Goal: Task Accomplishment & Management: Manage account settings

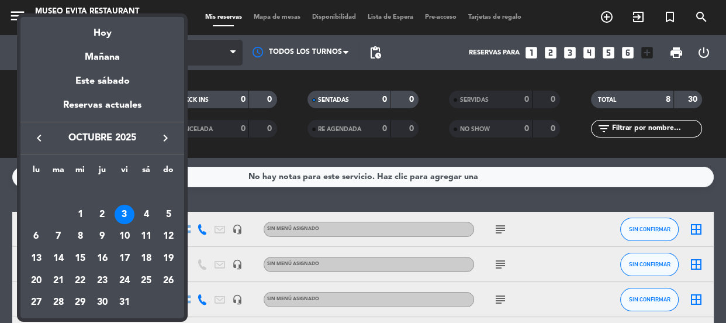
drag, startPoint x: 106, startPoint y: 60, endPoint x: 152, endPoint y: 54, distance: 46.5
click at [106, 59] on div "Mañana" at bounding box center [102, 53] width 164 height 24
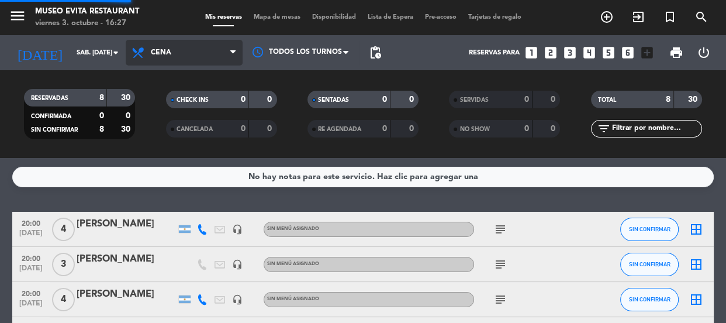
click at [161, 50] on span "Cena" at bounding box center [161, 52] width 20 height 8
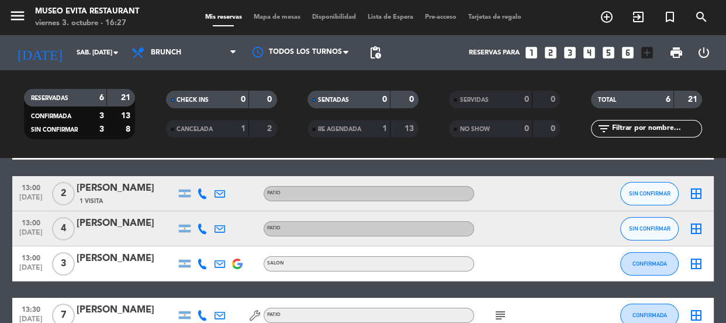
scroll to position [190, 0]
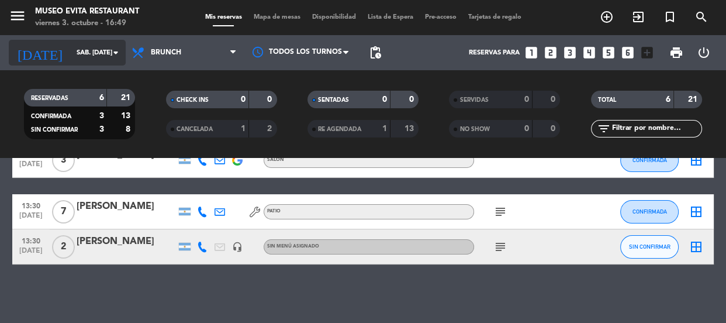
click at [105, 48] on input "sáb. [DATE]" at bounding box center [116, 52] width 90 height 19
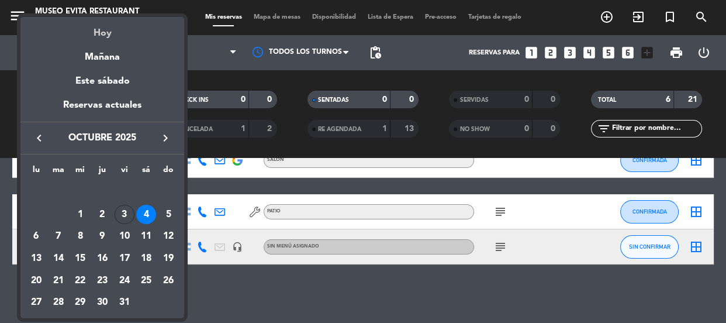
click at [110, 36] on div "Hoy" at bounding box center [102, 29] width 164 height 24
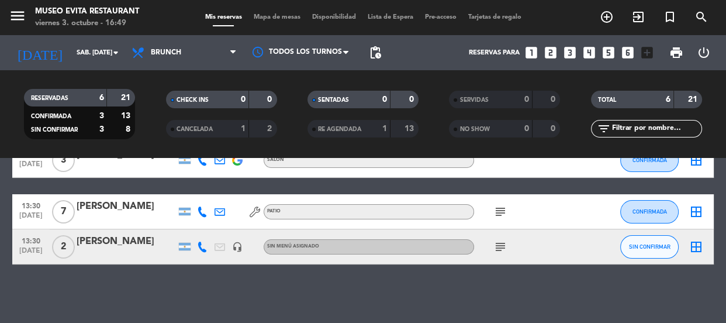
type input "vie. [DATE]"
click at [609, 18] on icon "add_circle_outline" at bounding box center [606, 17] width 14 height 14
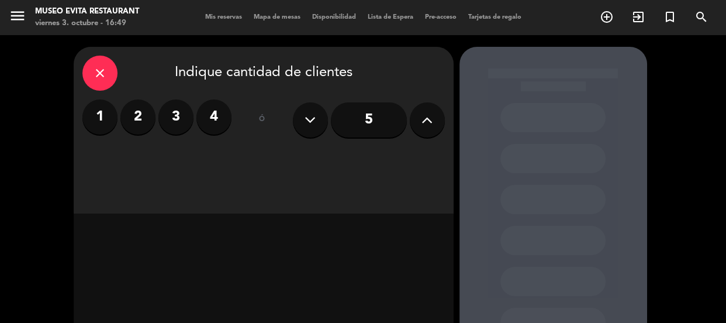
click at [145, 107] on label "2" at bounding box center [137, 116] width 35 height 35
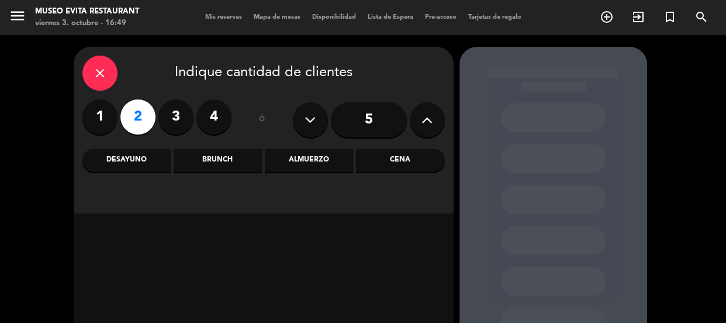
click at [369, 151] on div "Cena" at bounding box center [400, 159] width 88 height 23
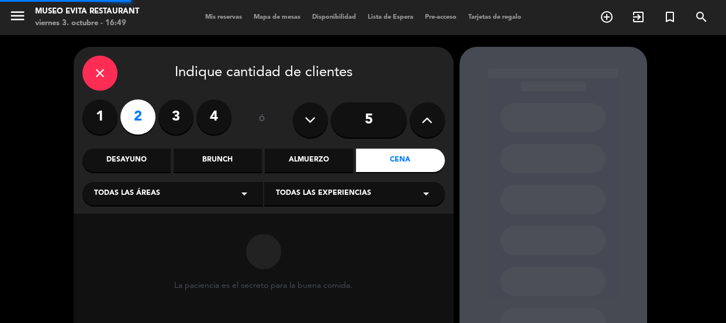
click at [241, 181] on div "Todas las áreas arrow_drop_down Todas las experiencias arrow_drop_down" at bounding box center [263, 192] width 362 height 25
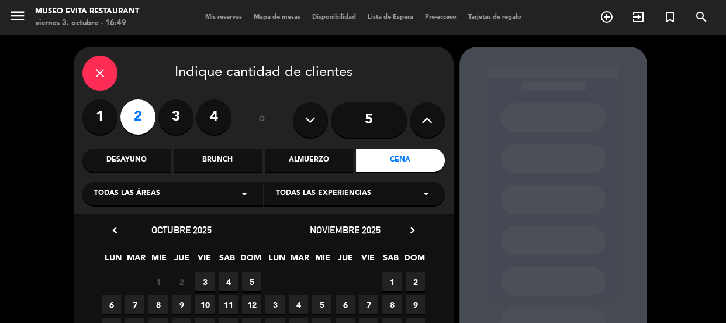
drag, startPoint x: 140, startPoint y: 198, endPoint x: 138, endPoint y: 192, distance: 6.5
click at [139, 193] on span "Todas las áreas" at bounding box center [127, 194] width 66 height 12
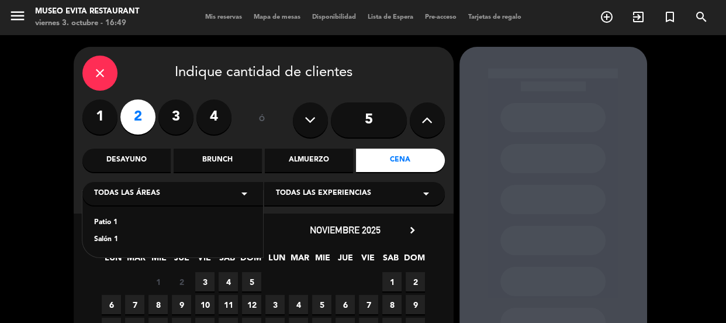
scroll to position [106, 0]
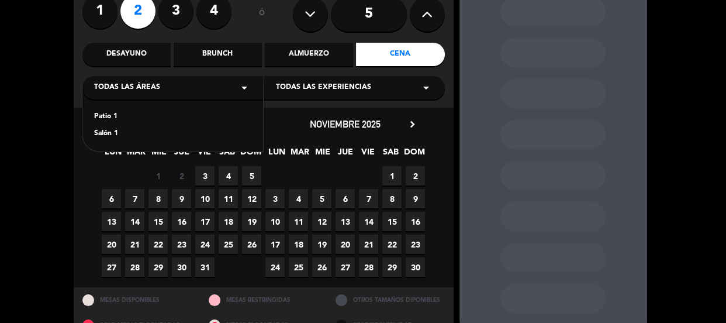
click at [100, 130] on div "Salón 1" at bounding box center [172, 134] width 157 height 12
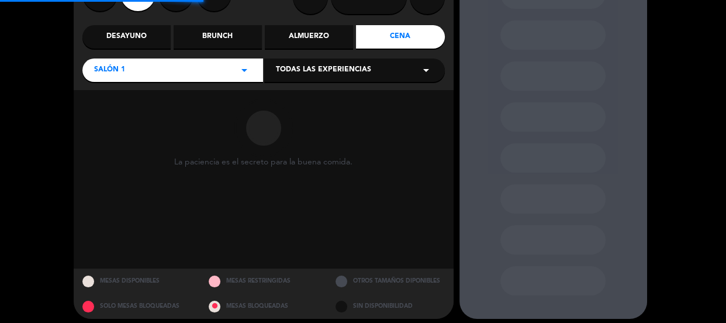
scroll to position [131, 0]
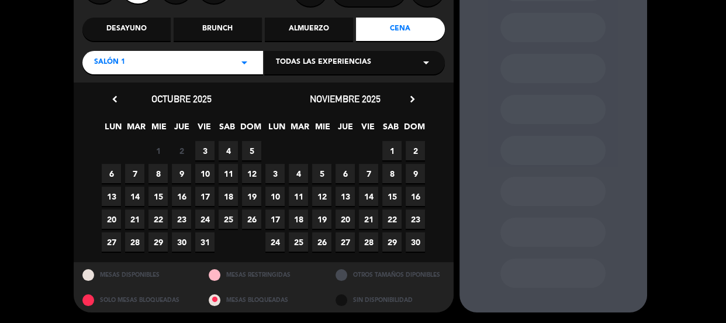
click at [211, 145] on span "3" at bounding box center [204, 150] width 19 height 19
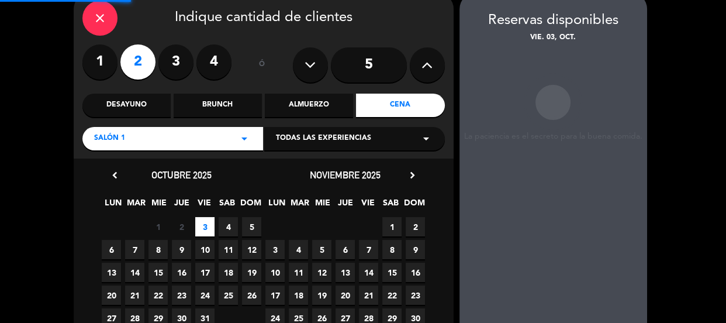
scroll to position [47, 0]
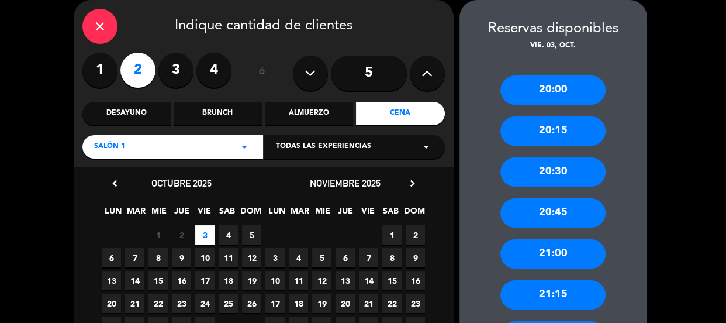
click at [572, 172] on div "20:30" at bounding box center [552, 171] width 105 height 29
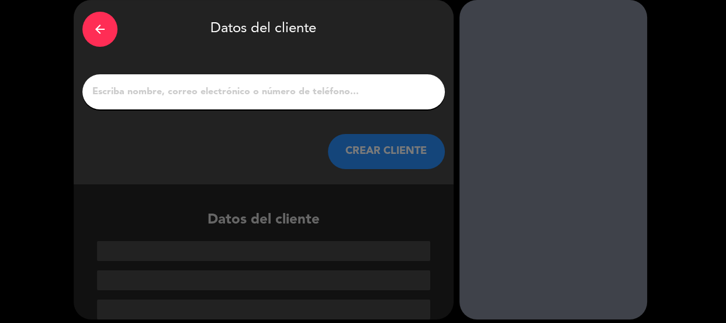
click at [314, 98] on input "1" at bounding box center [263, 92] width 345 height 16
click at [163, 93] on input "1" at bounding box center [263, 92] width 345 height 16
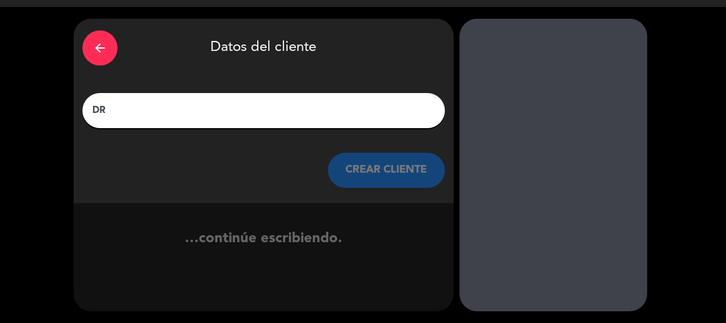
type input "D"
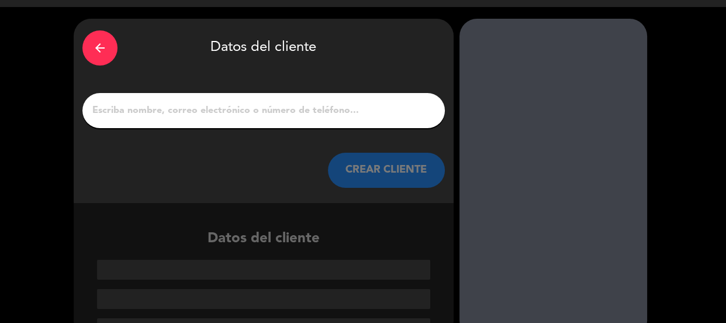
scroll to position [47, 0]
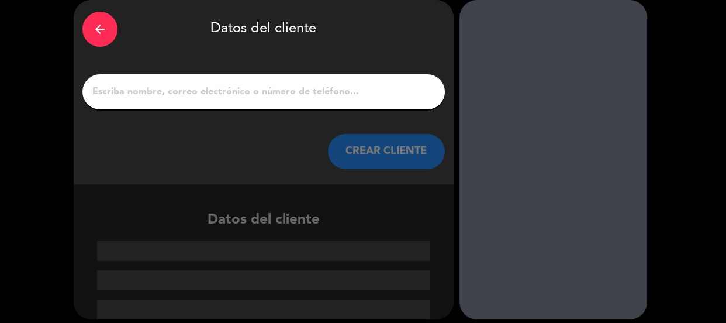
type input "D"
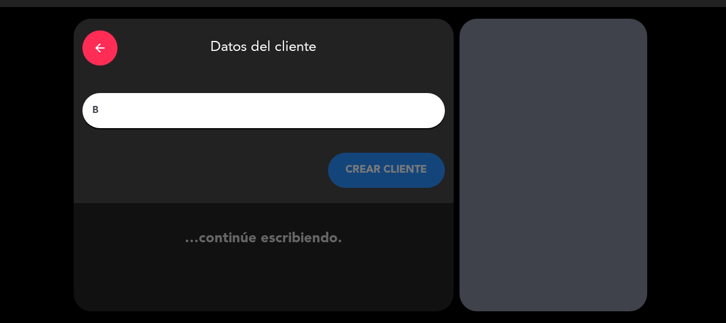
scroll to position [28, 0]
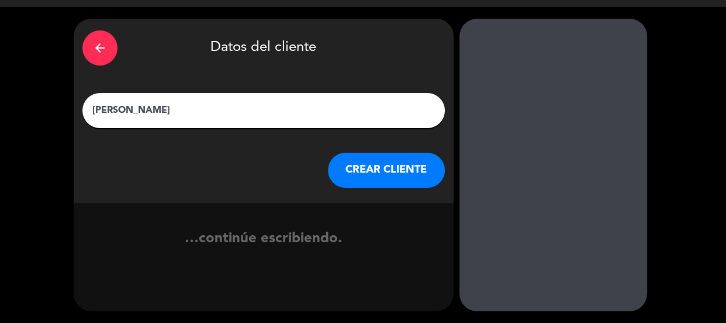
type input "[PERSON_NAME]"
click at [358, 186] on button "CREAR CLIENTE" at bounding box center [386, 169] width 117 height 35
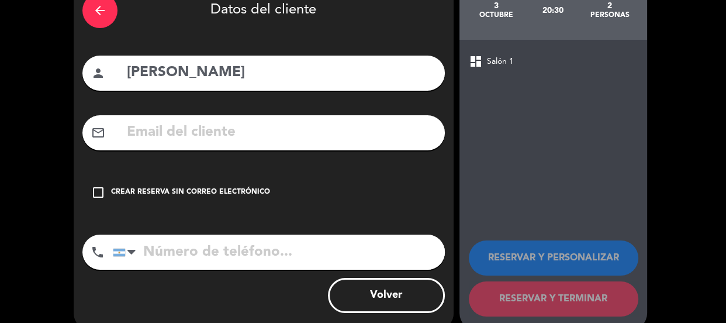
scroll to position [85, 0]
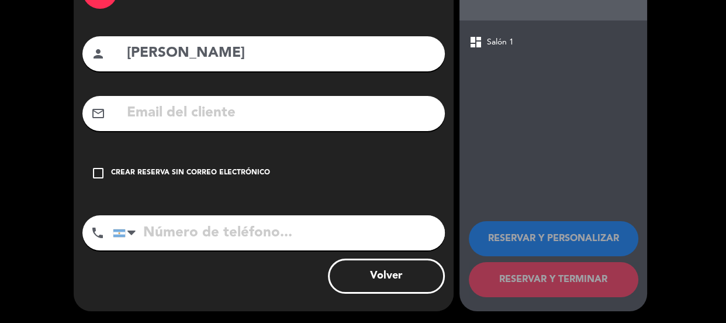
click at [358, 186] on div "check_box_outline_blank Crear reserva sin correo electrónico" at bounding box center [263, 172] width 362 height 35
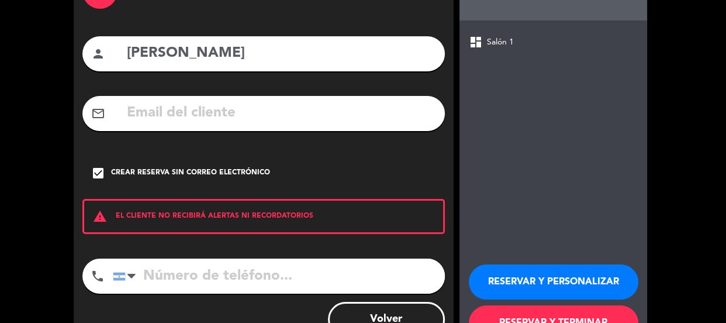
click at [553, 285] on button "RESERVAR Y PERSONALIZAR" at bounding box center [553, 281] width 169 height 35
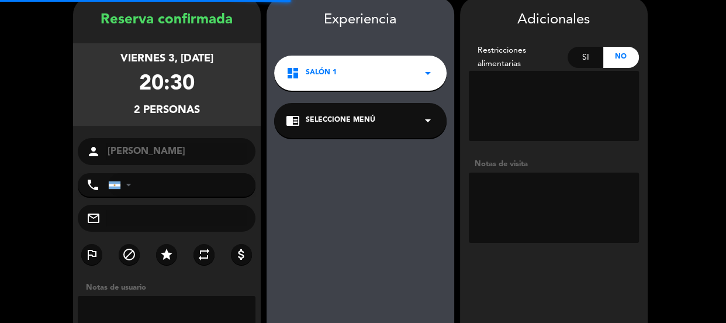
scroll to position [47, 0]
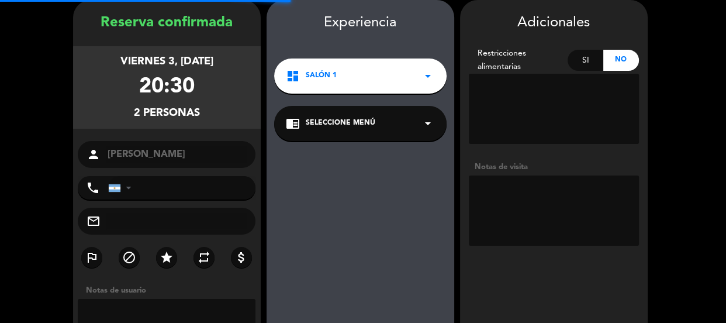
click at [534, 217] on textarea at bounding box center [554, 210] width 170 height 70
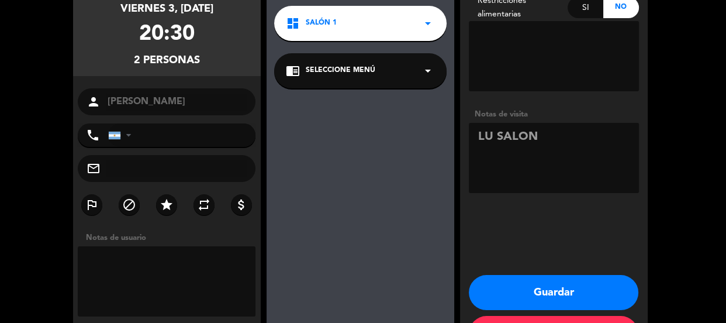
scroll to position [145, 0]
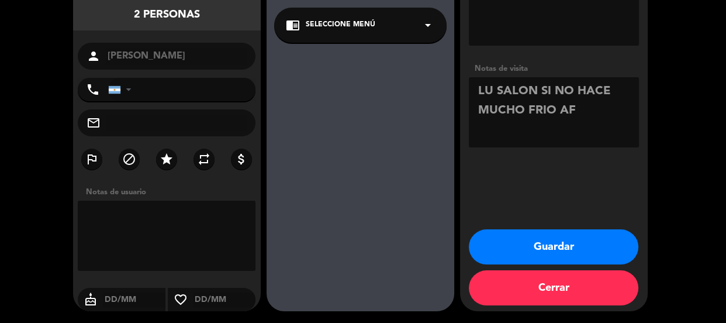
type textarea "LU SALON SI NO HACE MUCHO FRIO AF"
click at [578, 245] on button "Guardar" at bounding box center [553, 246] width 169 height 35
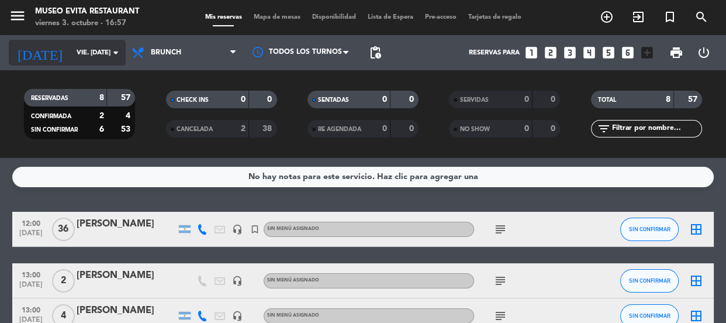
click at [115, 51] on icon "arrow_drop_down" at bounding box center [116, 53] width 14 height 14
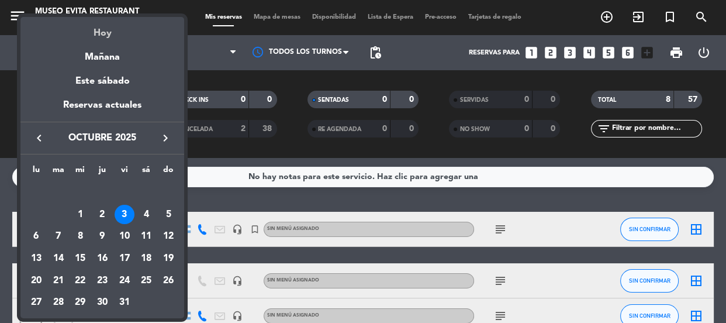
click at [112, 29] on div "Hoy" at bounding box center [102, 29] width 164 height 24
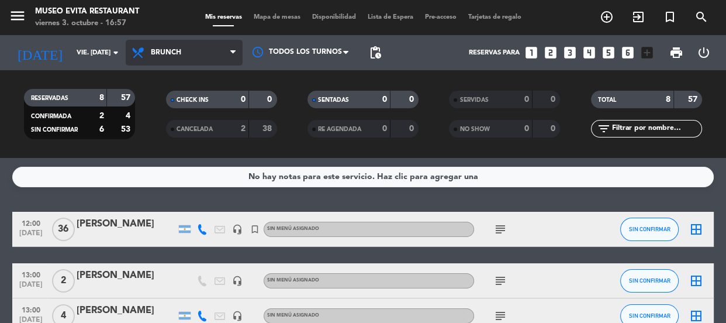
click at [181, 56] on span "Brunch" at bounding box center [184, 53] width 117 height 26
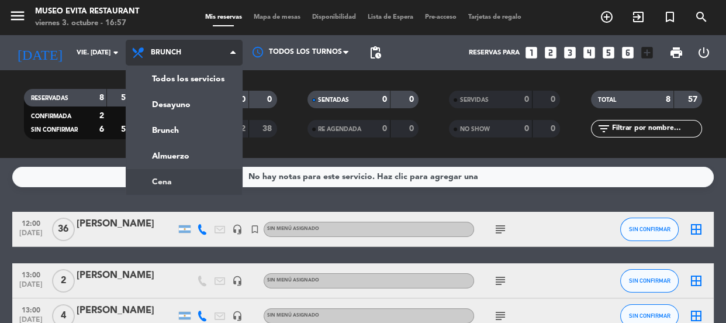
click at [186, 175] on ng-component "menu [GEOGRAPHIC_DATA] viernes 3. octubre - 16:57 Mis reservas Mapa de mesas Di…" at bounding box center [363, 161] width 726 height 323
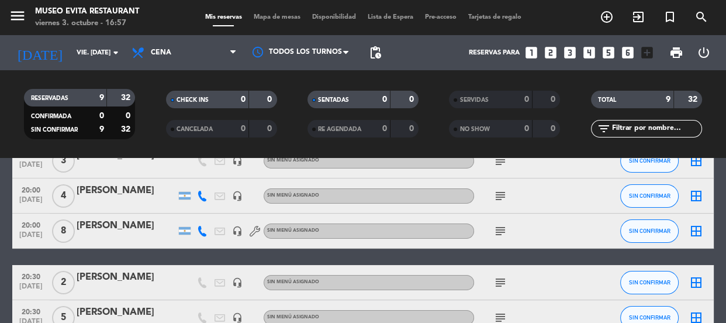
scroll to position [99, 0]
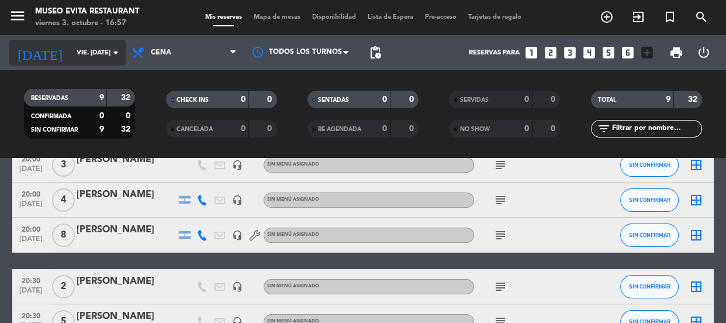
click at [102, 46] on input "vie. [DATE]" at bounding box center [116, 52] width 90 height 19
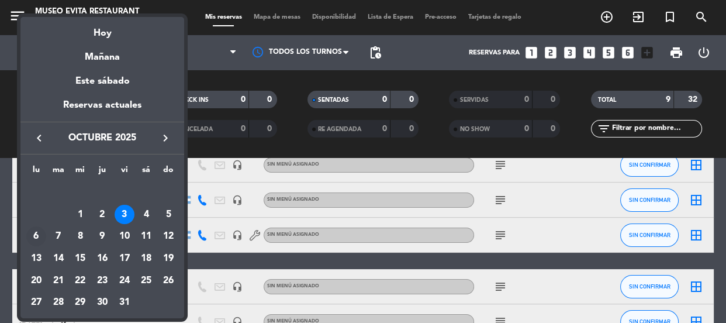
click at [36, 231] on div "6" at bounding box center [36, 236] width 20 height 20
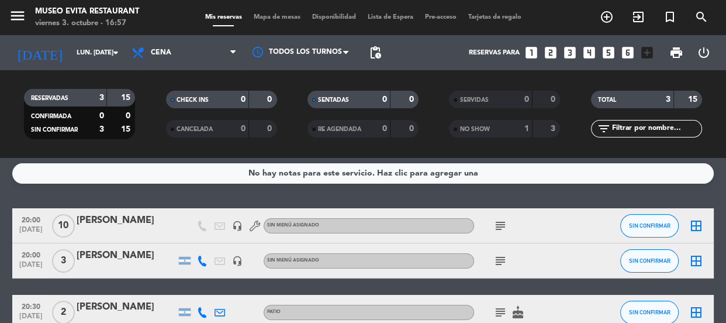
scroll to position [0, 0]
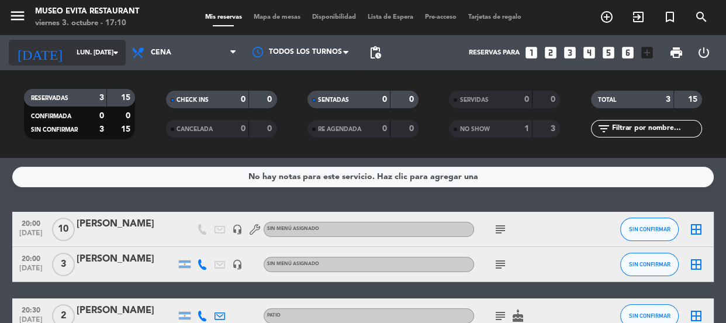
click at [79, 48] on input "lun. [DATE]" at bounding box center [116, 52] width 90 height 19
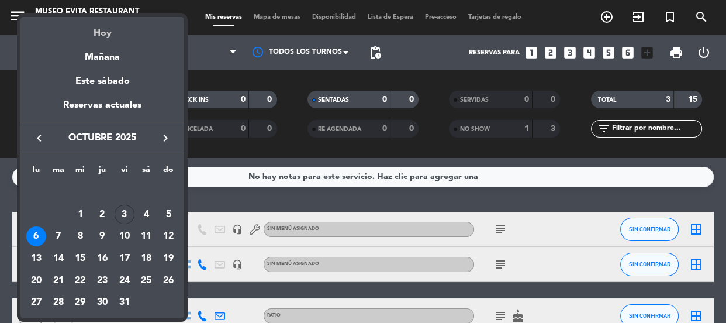
click at [106, 32] on div "Hoy" at bounding box center [102, 29] width 164 height 24
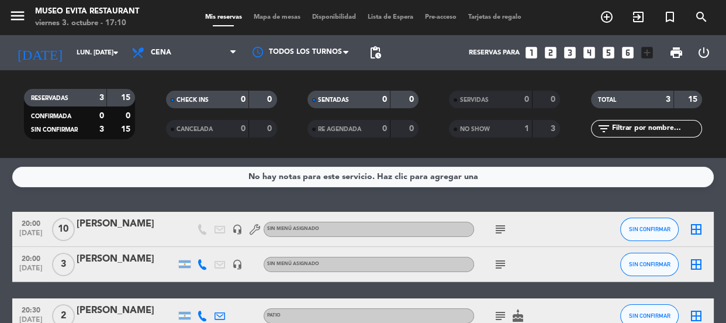
type input "vie. [DATE]"
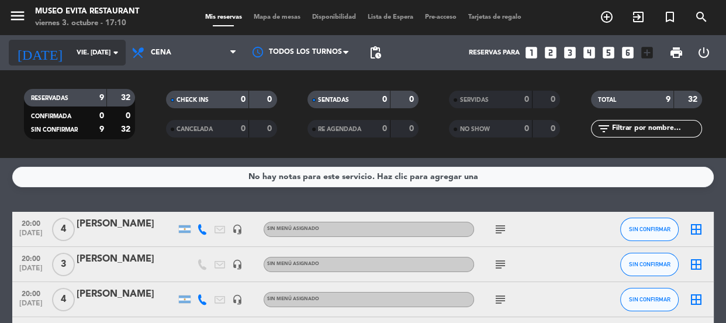
click at [71, 51] on input "vie. [DATE]" at bounding box center [116, 52] width 90 height 19
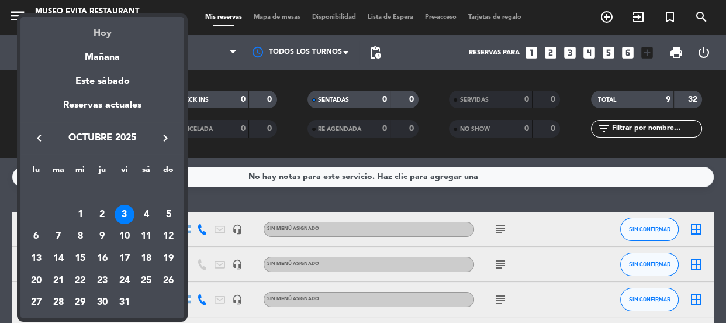
click at [100, 30] on div "Hoy" at bounding box center [102, 29] width 164 height 24
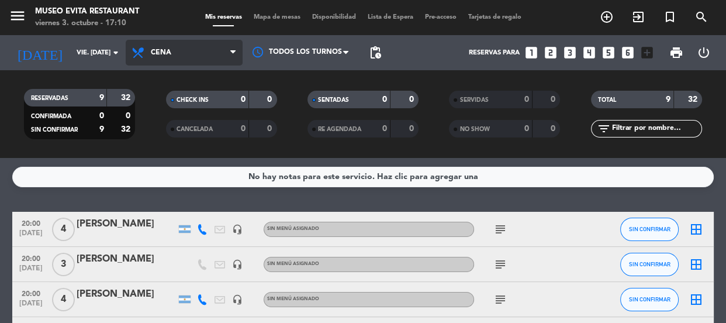
click at [174, 47] on span "Cena" at bounding box center [184, 53] width 117 height 26
click at [178, 163] on ng-component "menu [GEOGRAPHIC_DATA] viernes 3. octubre - 17:10 Mis reservas Mapa de mesas Di…" at bounding box center [363, 161] width 726 height 323
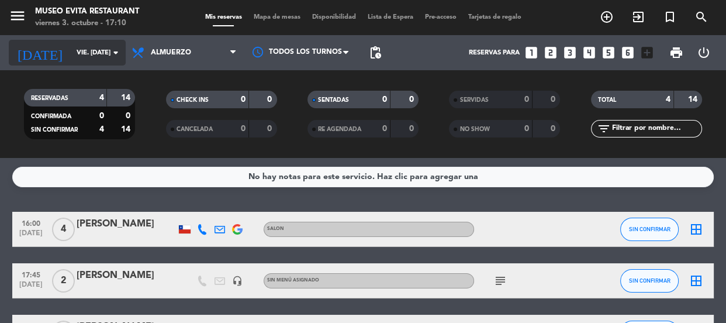
click at [71, 44] on input "vie. [DATE]" at bounding box center [116, 52] width 90 height 19
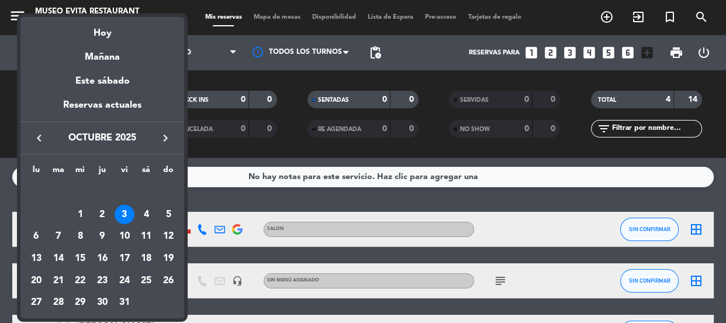
click at [316, 44] on div at bounding box center [363, 161] width 726 height 323
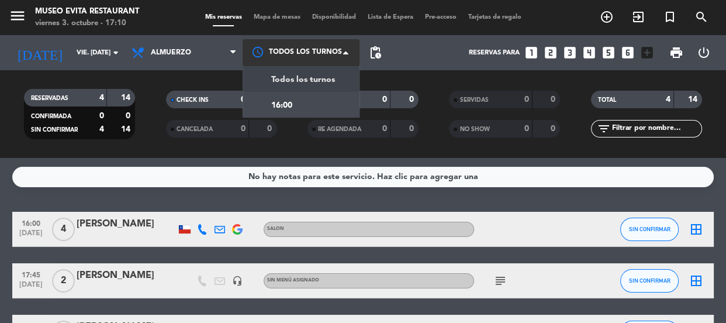
click at [315, 47] on div at bounding box center [300, 52] width 117 height 26
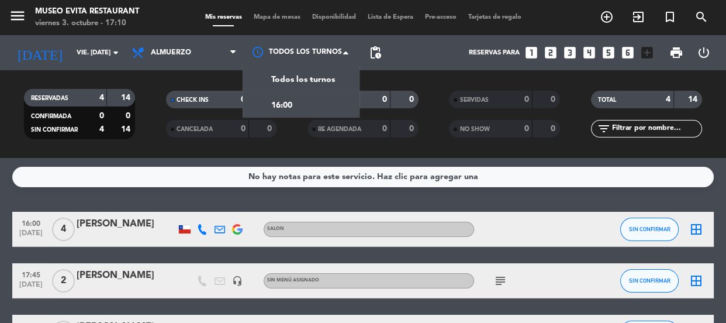
click at [155, 153] on div "RESERVADAS 4 14 CONFIRMADA 0 0 SIN CONFIRMAR 4 14 CHECK INS 0 0 CANCELADA 0 0 S…" at bounding box center [363, 114] width 726 height 88
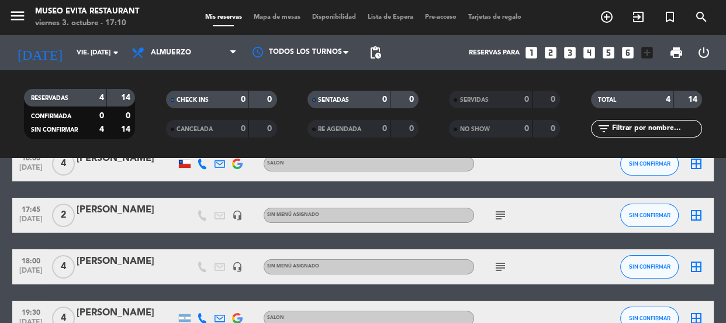
scroll to position [84, 0]
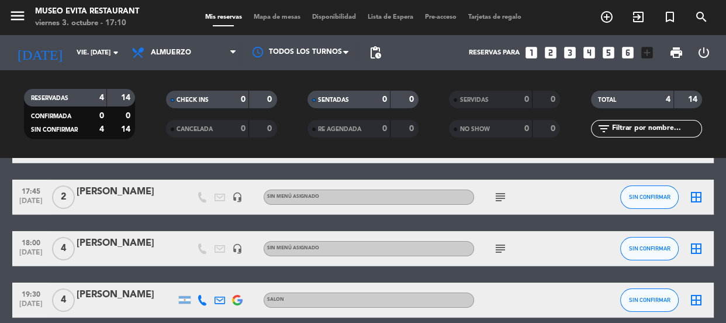
click at [506, 193] on icon "subject" at bounding box center [500, 197] width 14 height 14
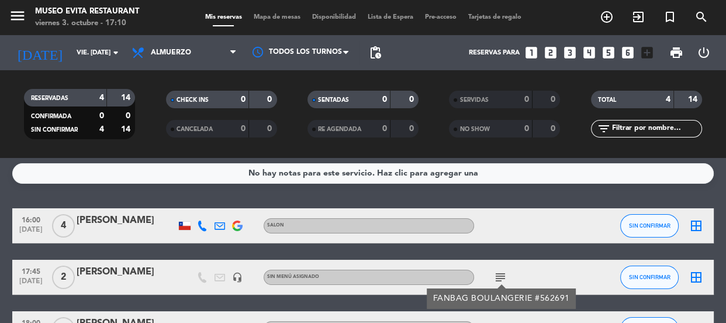
scroll to position [0, 0]
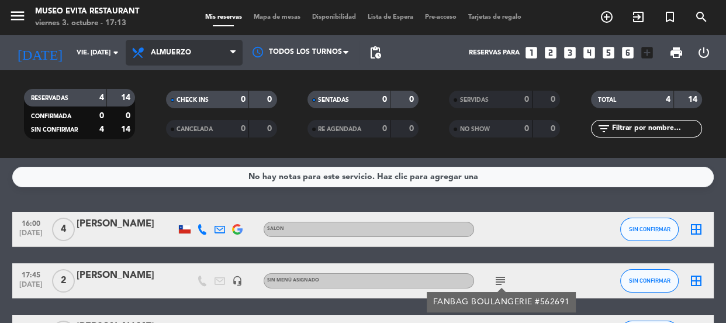
click at [135, 46] on icon at bounding box center [139, 53] width 17 height 14
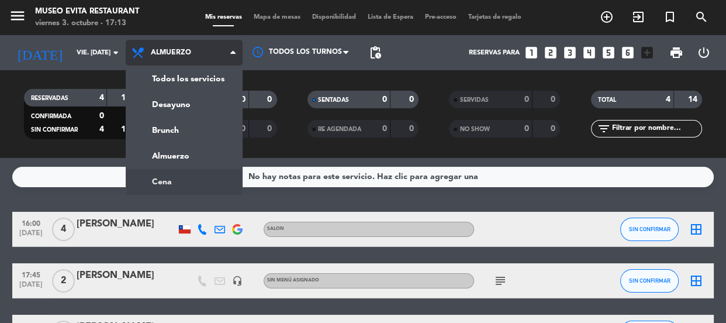
click at [179, 179] on ng-component "menu [GEOGRAPHIC_DATA] viernes 3. octubre - 17:13 Mis reservas Mapa de mesas Di…" at bounding box center [363, 161] width 726 height 323
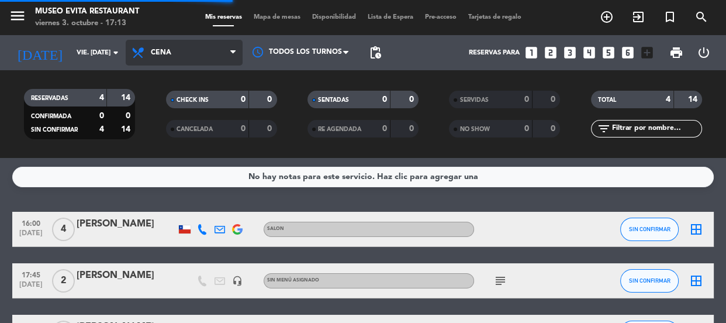
click at [160, 44] on span "Cena" at bounding box center [184, 53] width 117 height 26
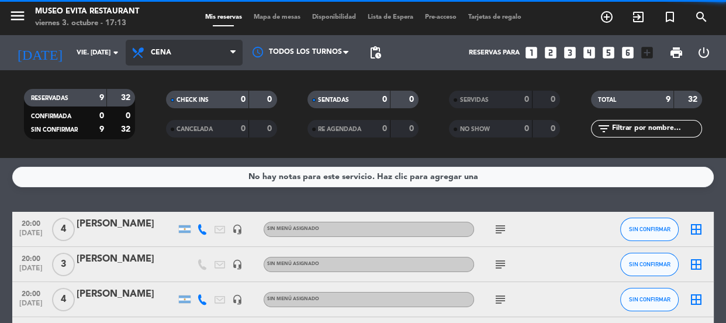
click at [158, 48] on span "Cena" at bounding box center [161, 52] width 20 height 8
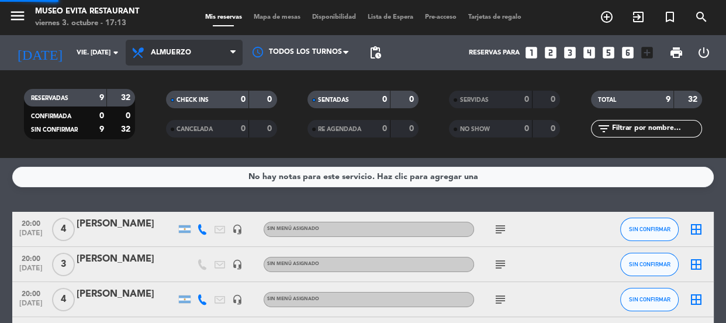
click at [165, 152] on div "menu [GEOGRAPHIC_DATA] viernes 3. octubre - 17:13 Mis reservas Mapa de mesas Di…" at bounding box center [363, 79] width 726 height 158
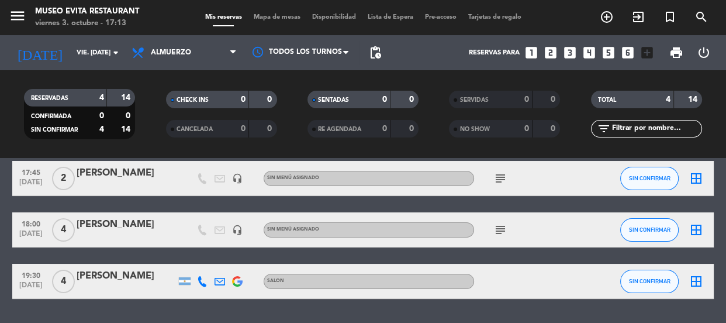
scroll to position [84, 0]
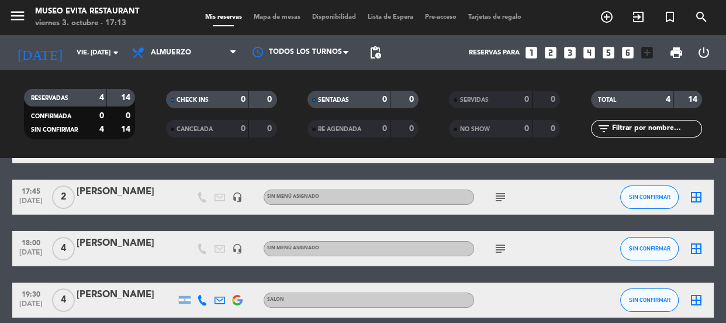
click at [497, 245] on icon "subject" at bounding box center [500, 248] width 14 height 14
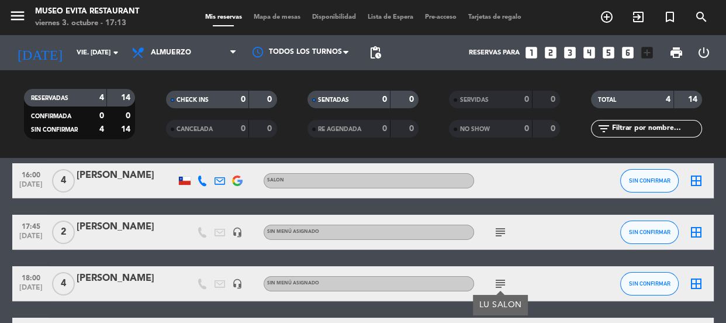
scroll to position [30, 0]
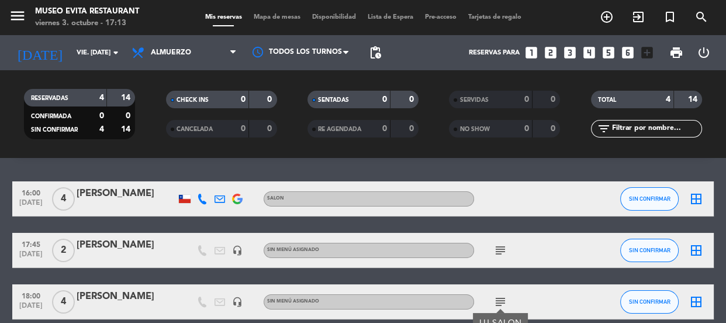
click at [498, 244] on icon "subject" at bounding box center [500, 250] width 14 height 14
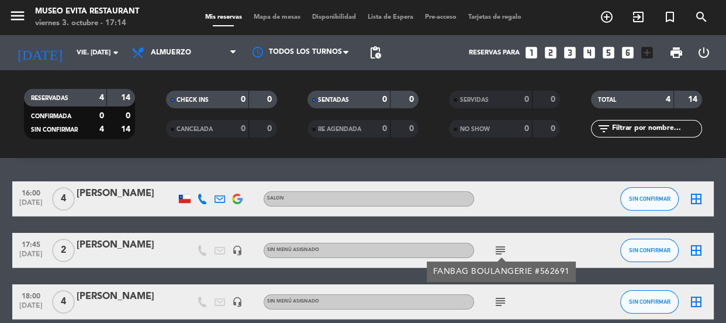
click at [492, 227] on div "16:00 [DATE] 4 [PERSON_NAME] SALON SIN CONFIRMAR border_all 17:45 [DATE] 2 [PER…" at bounding box center [362, 275] width 701 height 189
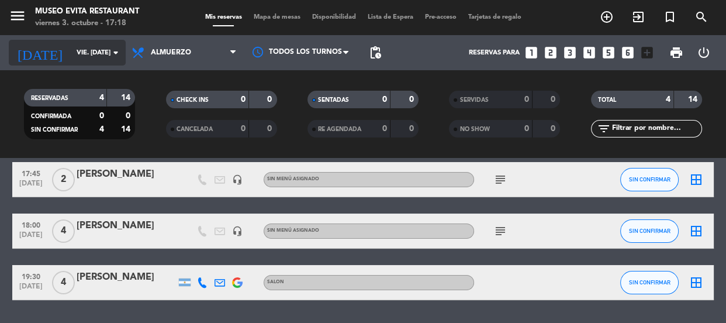
scroll to position [106, 0]
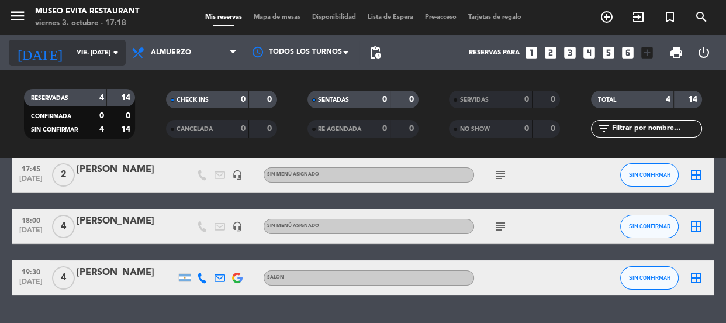
click at [73, 46] on input "vie. [DATE]" at bounding box center [116, 52] width 90 height 19
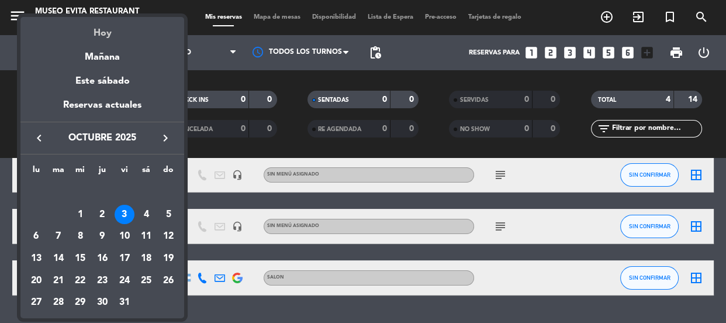
click at [98, 30] on div "Hoy" at bounding box center [102, 29] width 164 height 24
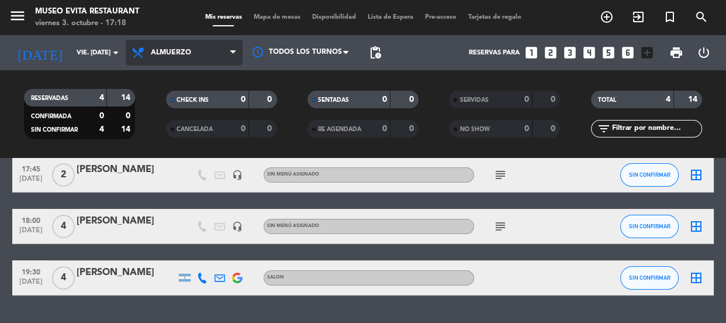
click at [177, 48] on span "Almuerzo" at bounding box center [171, 52] width 40 height 8
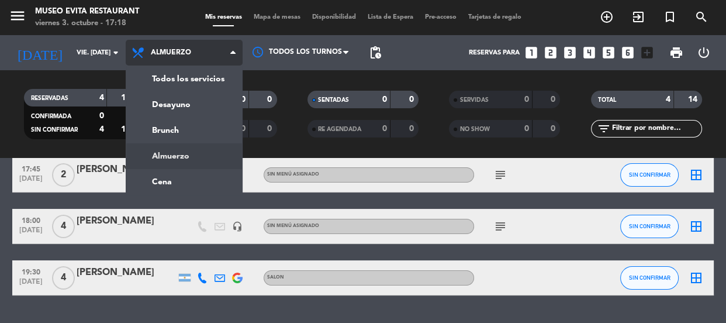
click at [164, 152] on div "menu [GEOGRAPHIC_DATA] viernes 3. octubre - 17:18 Mis reservas Mapa de mesas Di…" at bounding box center [363, 79] width 726 height 158
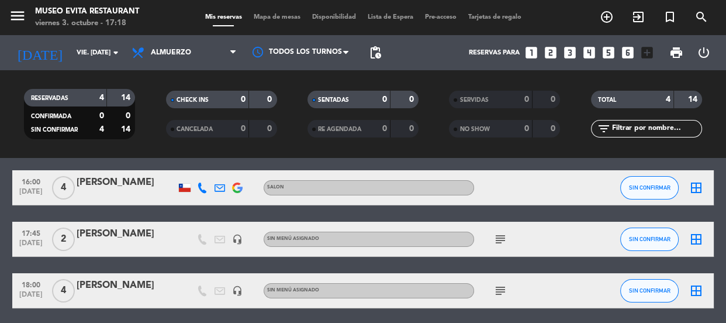
scroll to position [0, 0]
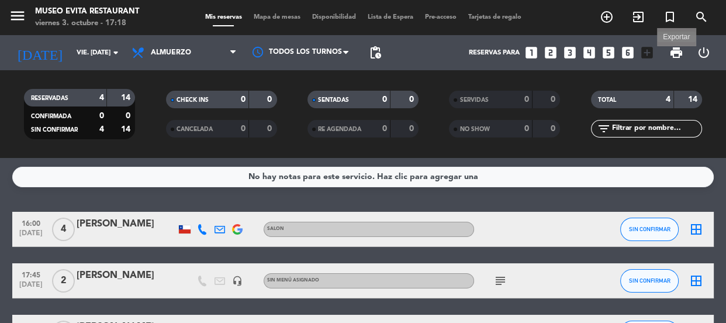
click at [677, 56] on span "print" at bounding box center [676, 53] width 14 height 14
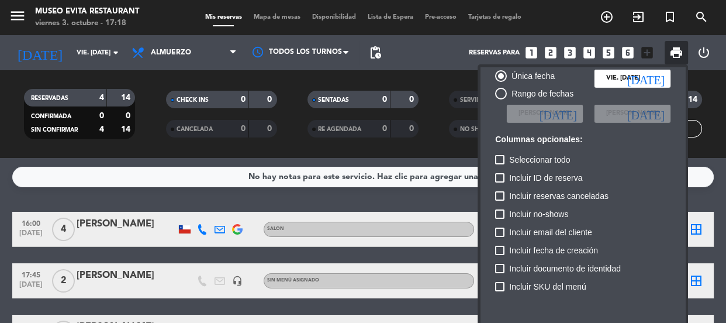
scroll to position [71, 0]
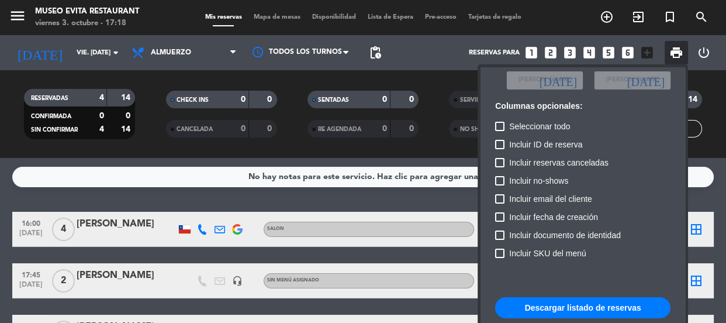
click at [549, 301] on button "Descargar listado de reservas" at bounding box center [582, 307] width 175 height 21
click at [130, 255] on div at bounding box center [363, 161] width 726 height 323
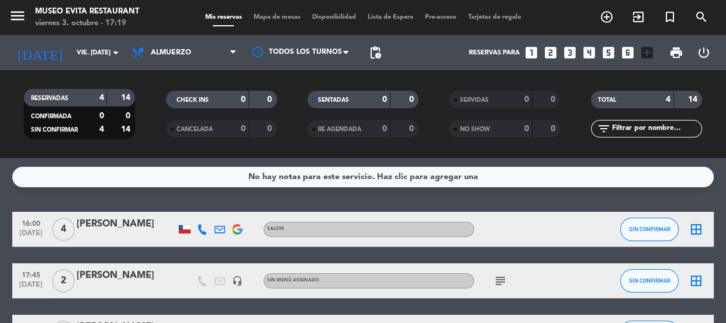
click at [499, 280] on icon "subject" at bounding box center [500, 280] width 14 height 14
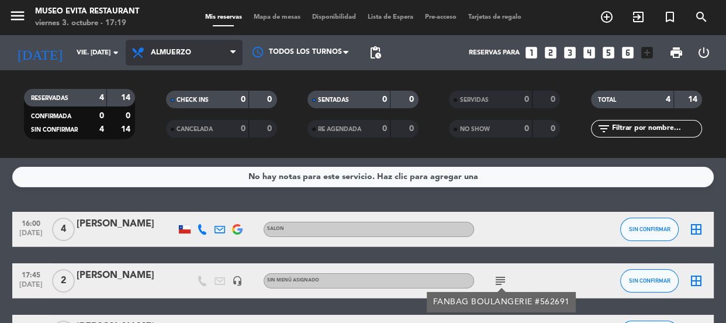
click at [193, 47] on span "Almuerzo" at bounding box center [184, 53] width 117 height 26
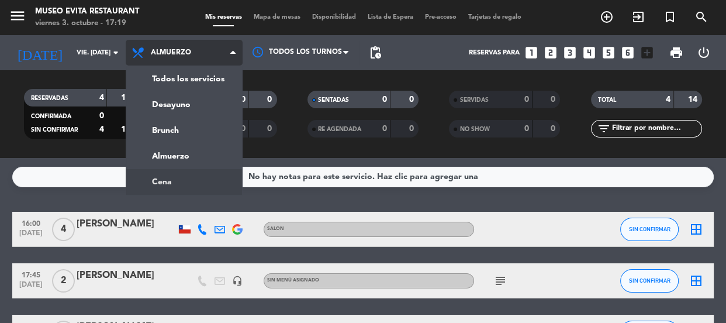
click at [179, 178] on ng-component "menu [GEOGRAPHIC_DATA] viernes 3. octubre - 17:19 Mis reservas Mapa de mesas Di…" at bounding box center [363, 161] width 726 height 323
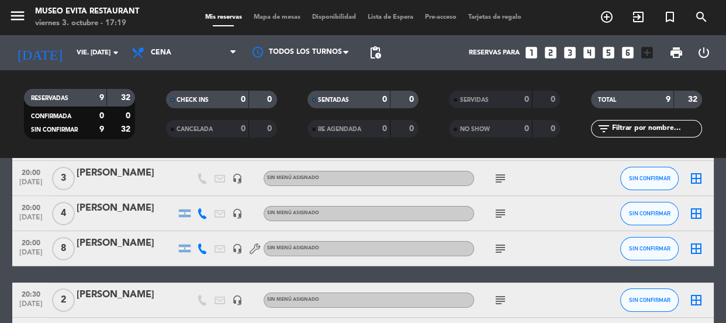
scroll to position [0, 0]
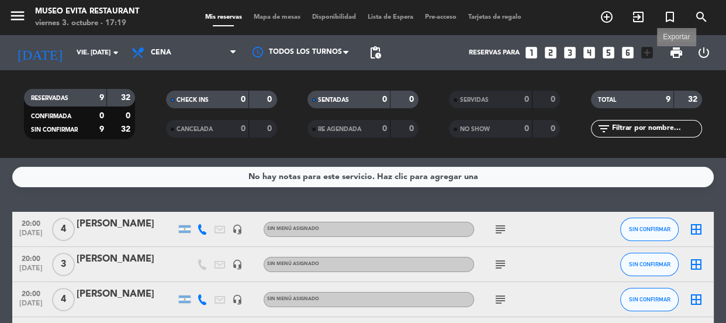
click at [674, 53] on span "print" at bounding box center [676, 53] width 14 height 14
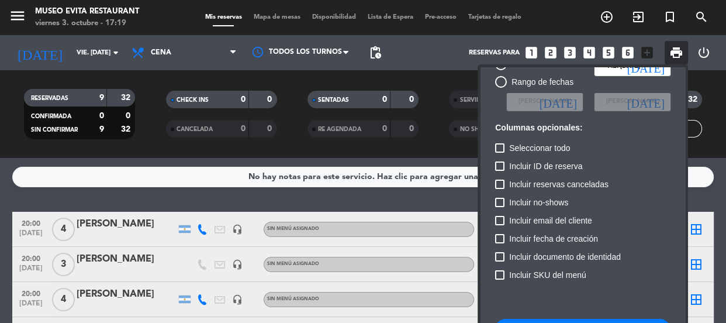
scroll to position [71, 0]
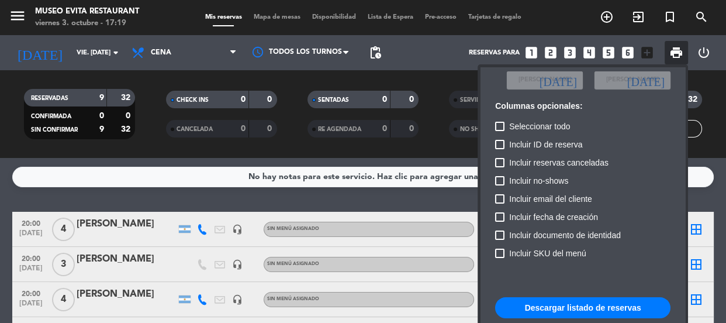
click at [564, 300] on button "Descargar listado de reservas" at bounding box center [582, 307] width 175 height 21
click at [140, 204] on div at bounding box center [363, 161] width 726 height 323
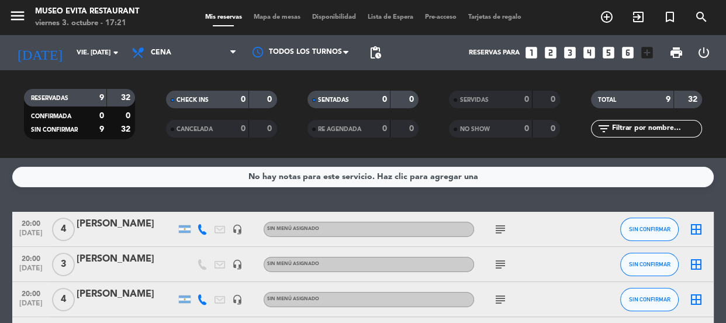
scroll to position [106, 0]
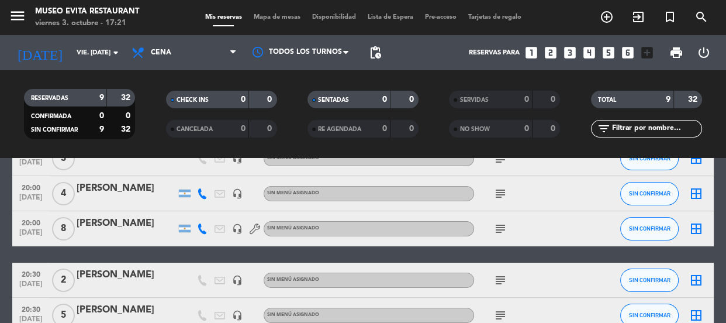
click at [502, 223] on icon "subject" at bounding box center [500, 228] width 14 height 14
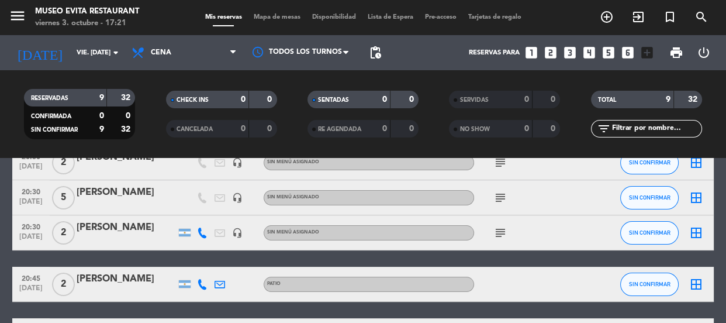
scroll to position [159, 0]
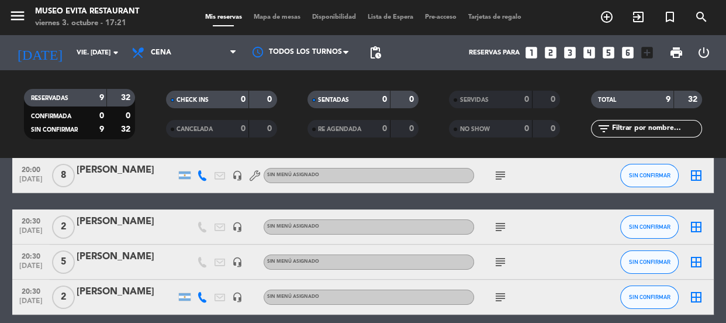
click at [502, 292] on icon "subject" at bounding box center [500, 297] width 14 height 14
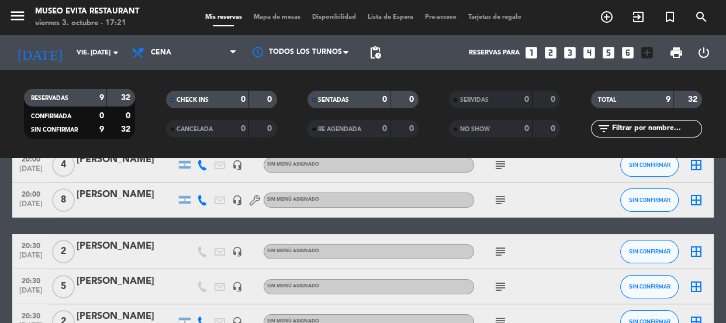
scroll to position [0, 0]
